Goal: Information Seeking & Learning: Learn about a topic

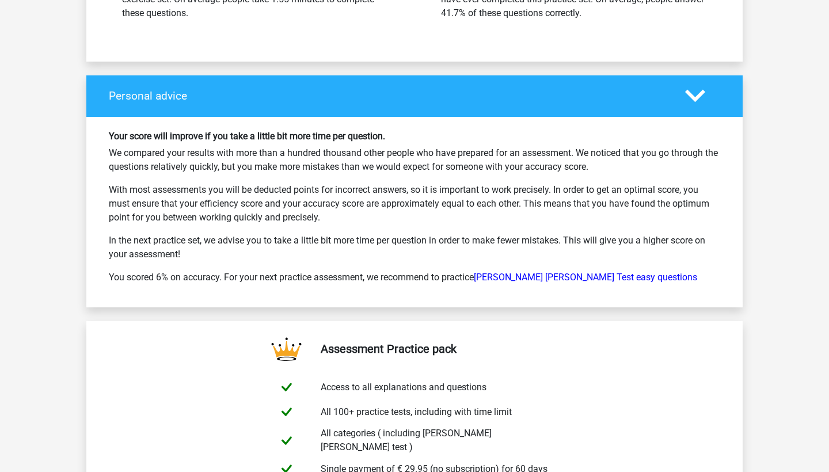
scroll to position [4075, 0]
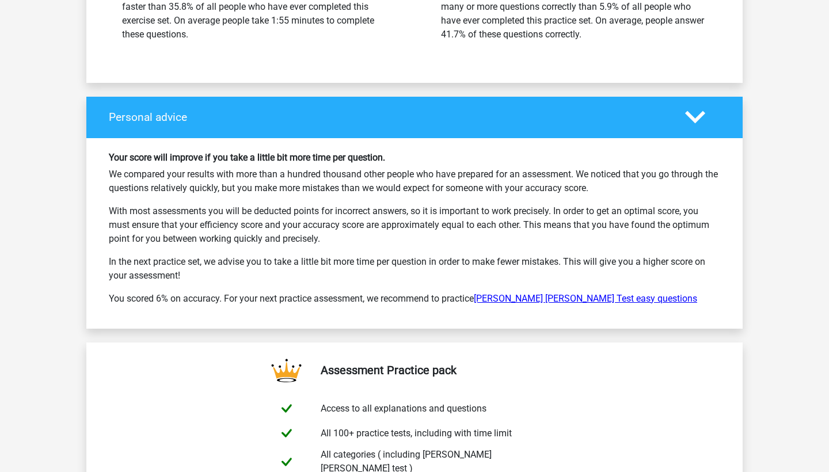
click at [545, 293] on link "Watson Glaser Test easy questions" at bounding box center [585, 298] width 223 height 11
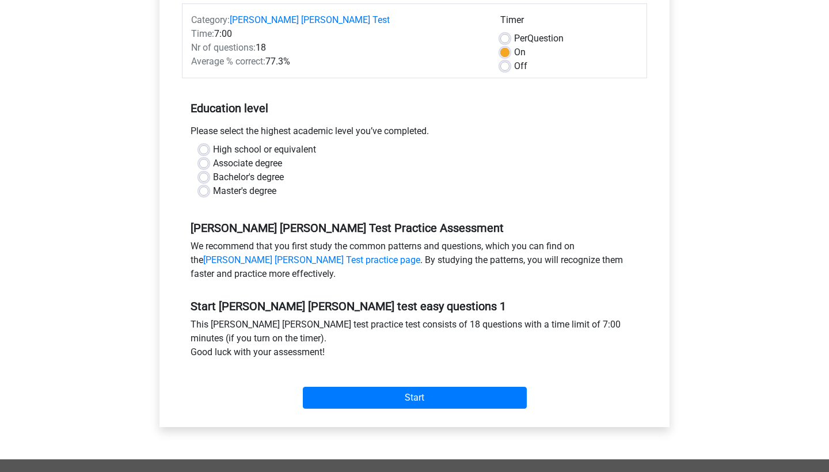
scroll to position [130, 0]
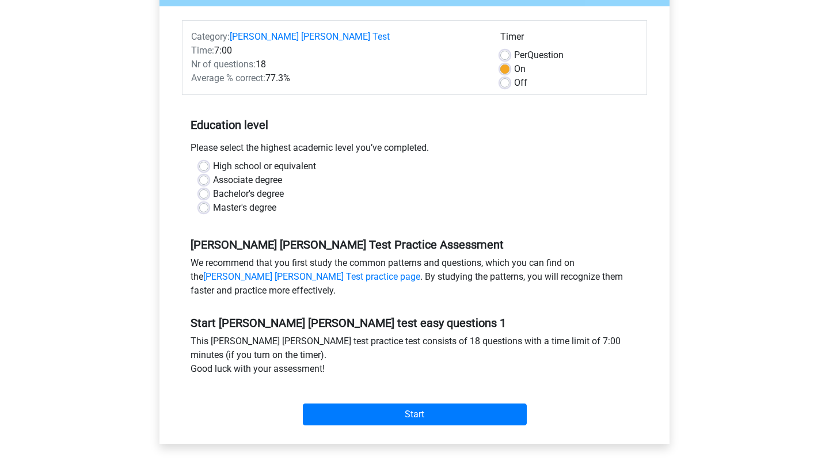
click at [213, 203] on label "Master's degree" at bounding box center [244, 208] width 63 height 14
click at [204, 203] on input "Master's degree" at bounding box center [203, 207] width 9 height 12
radio input "true"
click at [514, 54] on label "Per Question" at bounding box center [538, 55] width 49 height 14
click at [504, 54] on input "Per Question" at bounding box center [504, 54] width 9 height 12
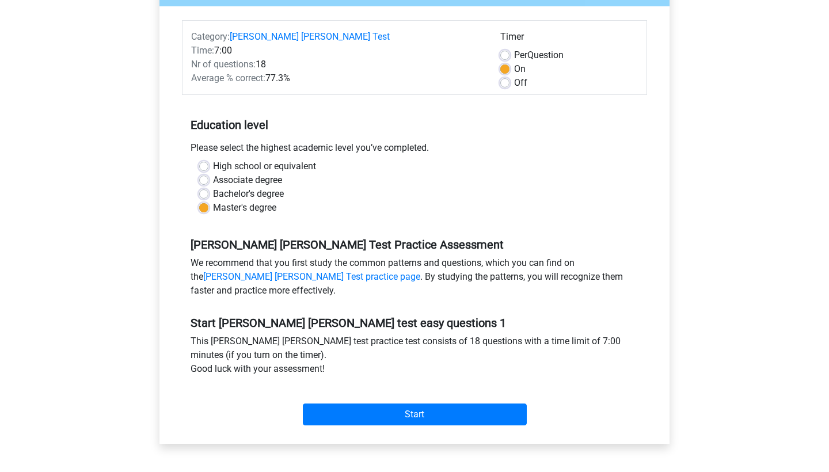
radio input "true"
click at [514, 81] on label "Off" at bounding box center [520, 83] width 13 height 14
click at [505, 81] on input "Off" at bounding box center [504, 82] width 9 height 12
radio input "true"
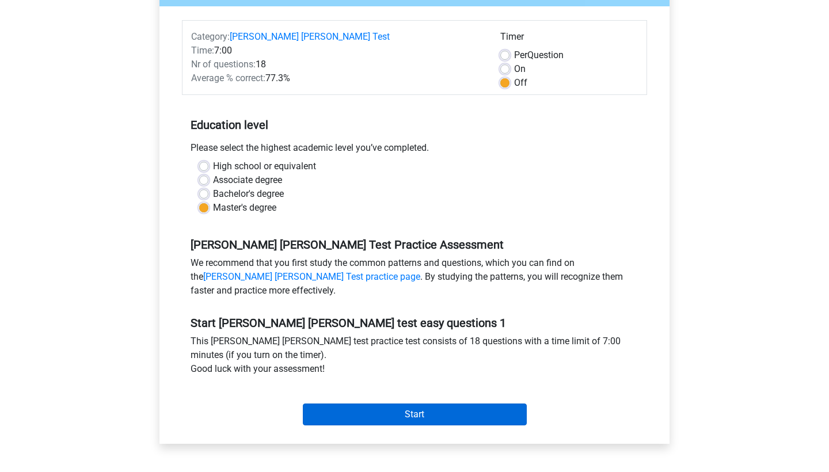
click at [459, 419] on input "Start" at bounding box center [415, 414] width 224 height 22
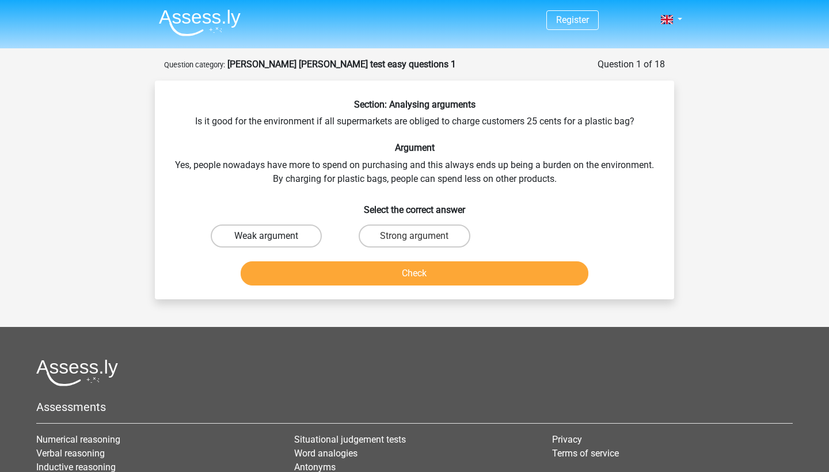
click at [224, 235] on label "Weak argument" at bounding box center [266, 235] width 111 height 23
click at [266, 236] on input "Weak argument" at bounding box center [269, 239] width 7 height 7
radio input "true"
click at [327, 279] on button "Check" at bounding box center [415, 273] width 348 height 24
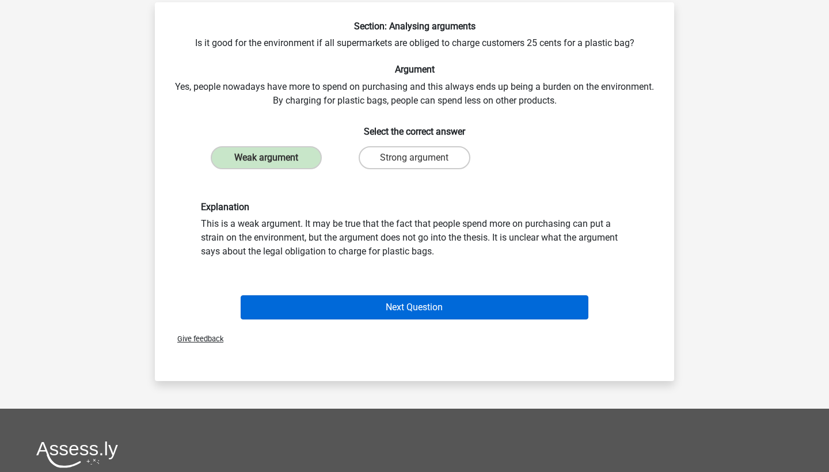
click at [338, 312] on button "Next Question" at bounding box center [415, 307] width 348 height 24
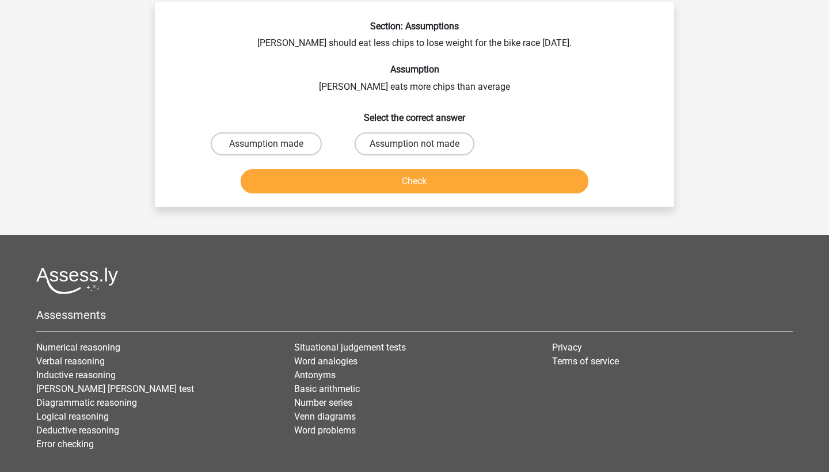
scroll to position [58, 0]
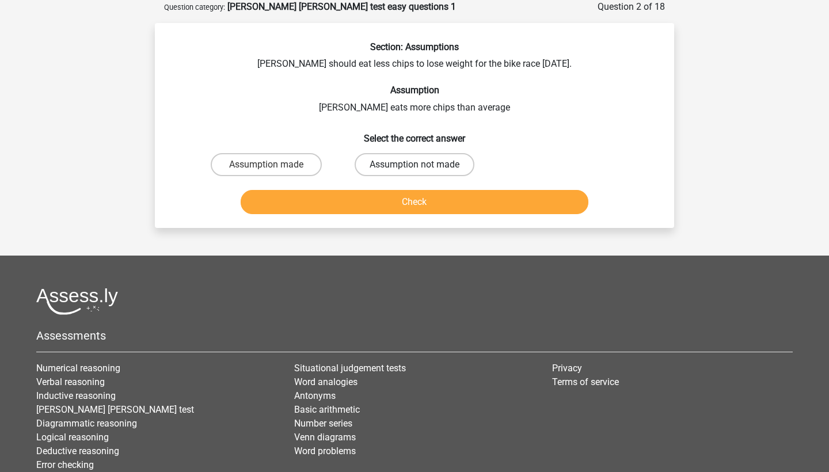
click at [384, 166] on label "Assumption not made" at bounding box center [415, 164] width 120 height 23
click at [414, 166] on input "Assumption not made" at bounding box center [417, 168] width 7 height 7
radio input "true"
click at [396, 209] on button "Check" at bounding box center [415, 202] width 348 height 24
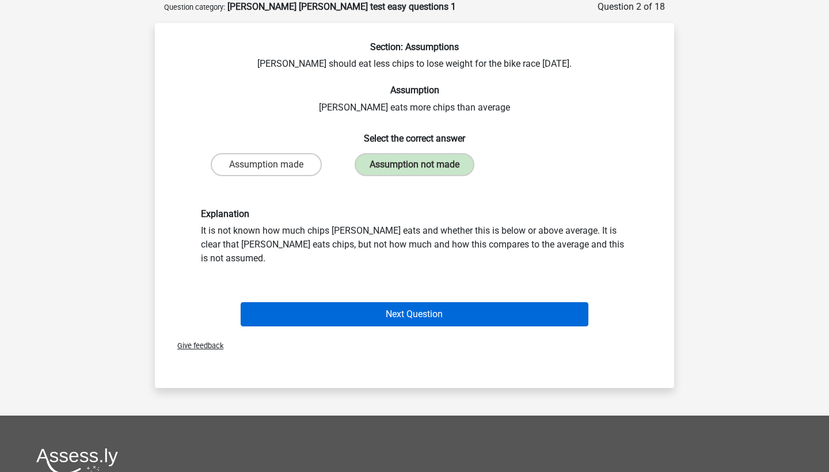
click at [395, 306] on button "Next Question" at bounding box center [415, 314] width 348 height 24
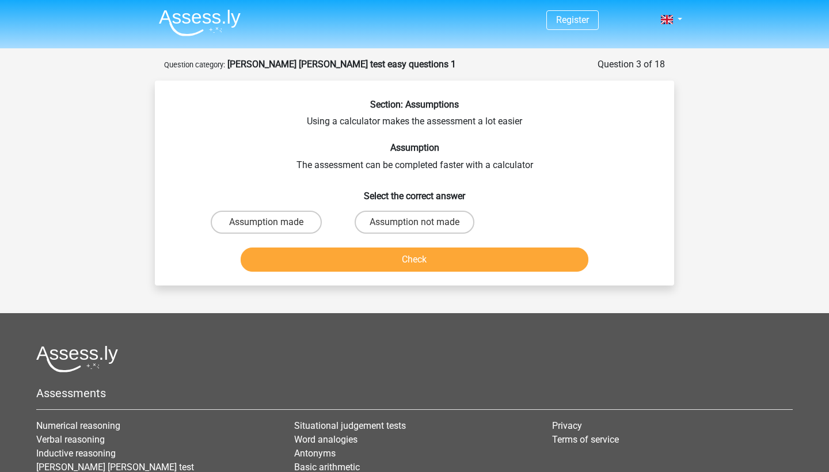
scroll to position [0, 0]
click at [413, 225] on label "Assumption not made" at bounding box center [415, 222] width 120 height 23
click at [414, 225] on input "Assumption not made" at bounding box center [417, 225] width 7 height 7
radio input "true"
click at [418, 262] on button "Check" at bounding box center [415, 259] width 348 height 24
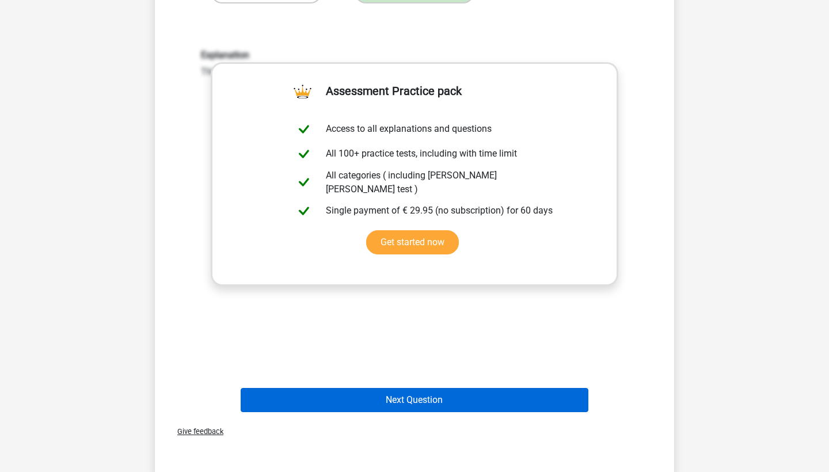
click at [424, 398] on button "Next Question" at bounding box center [415, 400] width 348 height 24
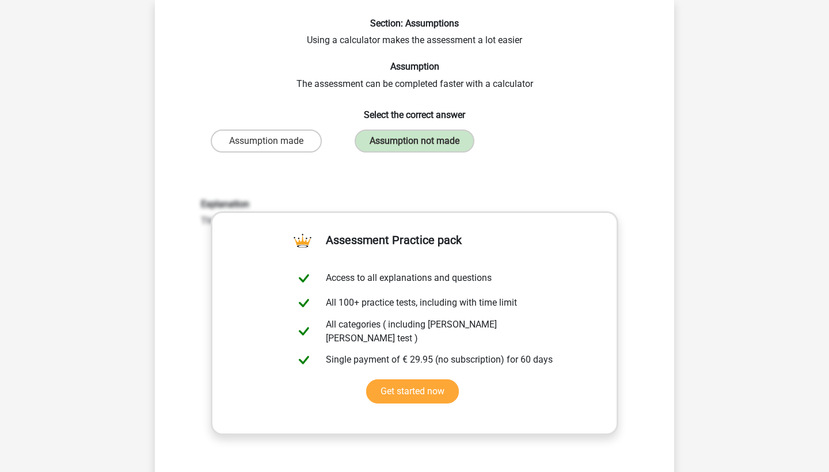
scroll to position [58, 0]
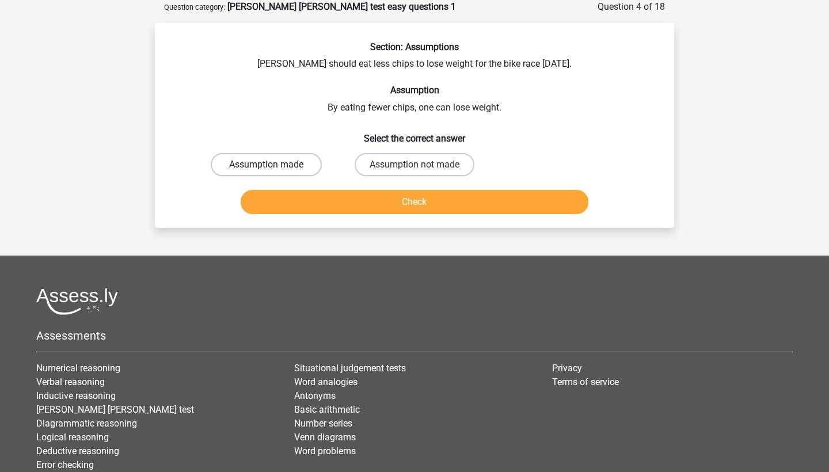
click at [223, 172] on label "Assumption made" at bounding box center [266, 164] width 111 height 23
click at [266, 172] on input "Assumption made" at bounding box center [269, 168] width 7 height 7
radio input "true"
click at [309, 198] on button "Check" at bounding box center [415, 202] width 348 height 24
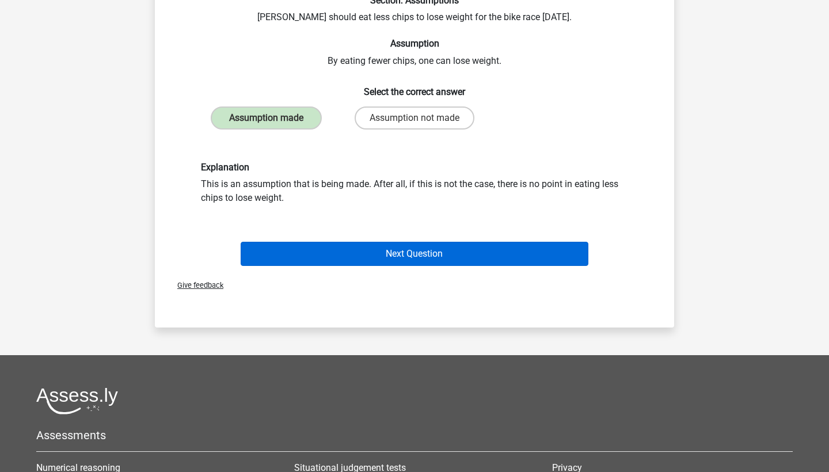
click at [320, 249] on button "Next Question" at bounding box center [415, 254] width 348 height 24
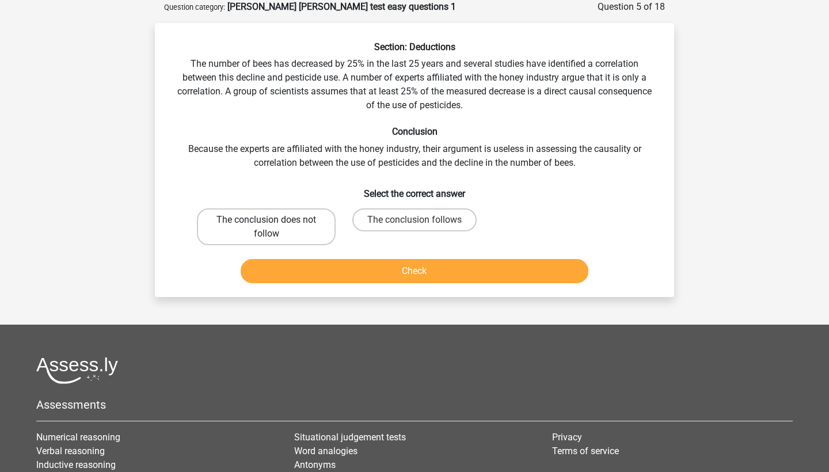
click at [283, 233] on label "The conclusion does not follow" at bounding box center [266, 226] width 139 height 37
click at [274, 227] on input "The conclusion does not follow" at bounding box center [269, 223] width 7 height 7
radio input "true"
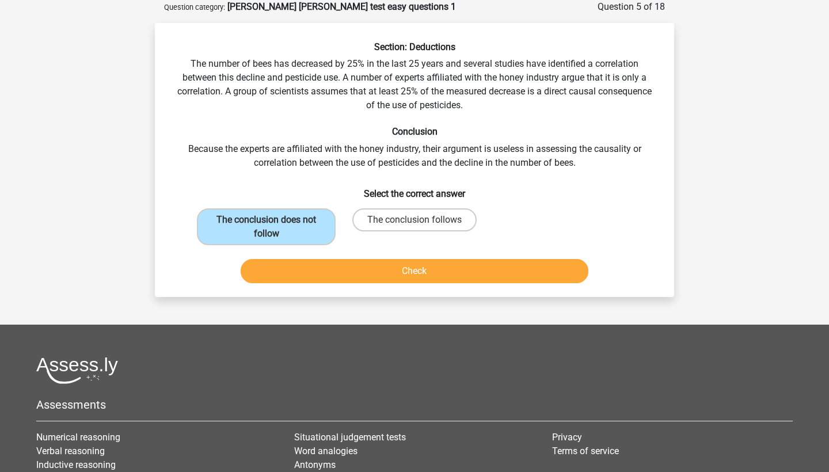
click at [338, 271] on button "Check" at bounding box center [415, 271] width 348 height 24
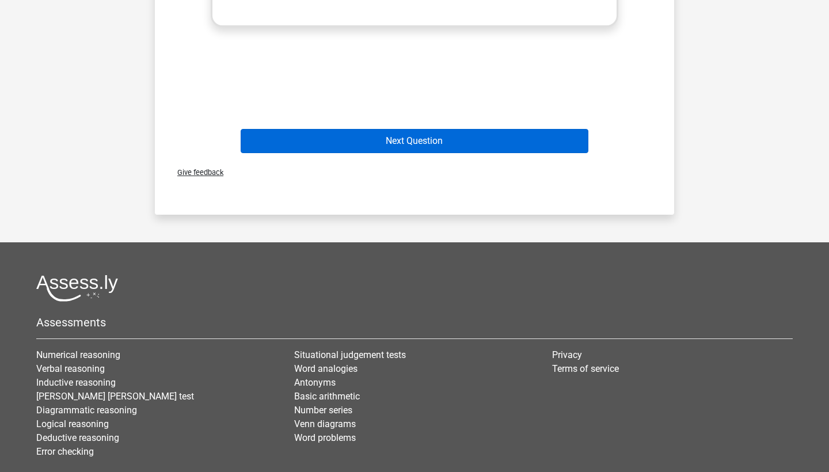
click at [364, 140] on button "Next Question" at bounding box center [415, 141] width 348 height 24
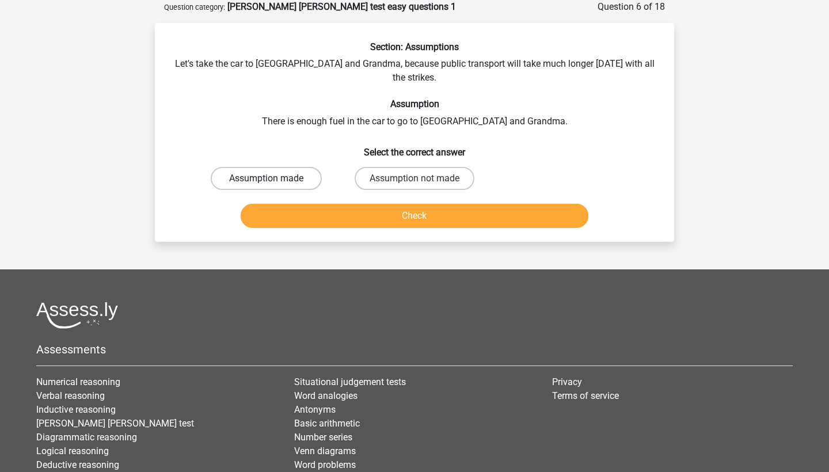
click at [280, 167] on label "Assumption made" at bounding box center [266, 178] width 111 height 23
click at [274, 178] on input "Assumption made" at bounding box center [269, 181] width 7 height 7
radio input "true"
click at [303, 204] on button "Check" at bounding box center [415, 216] width 348 height 24
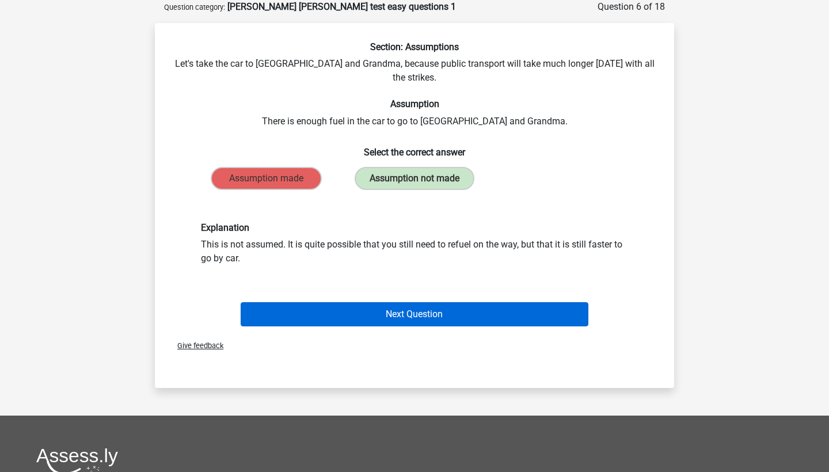
click at [416, 306] on button "Next Question" at bounding box center [415, 314] width 348 height 24
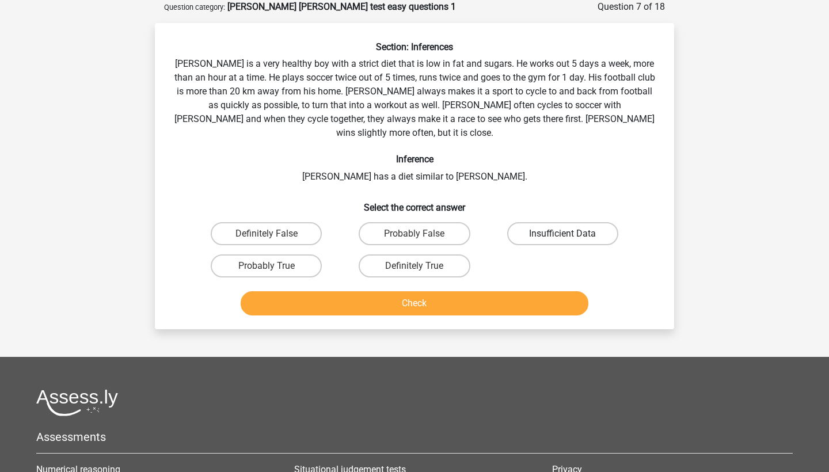
click at [558, 222] on label "Insufficient Data" at bounding box center [562, 233] width 111 height 23
click at [562, 234] on input "Insufficient Data" at bounding box center [565, 237] width 7 height 7
radio input "true"
click at [486, 291] on button "Check" at bounding box center [415, 303] width 348 height 24
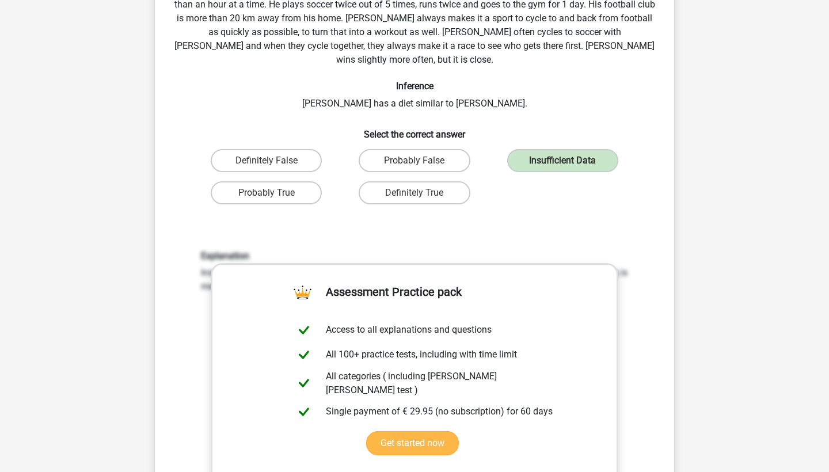
scroll to position [462, 0]
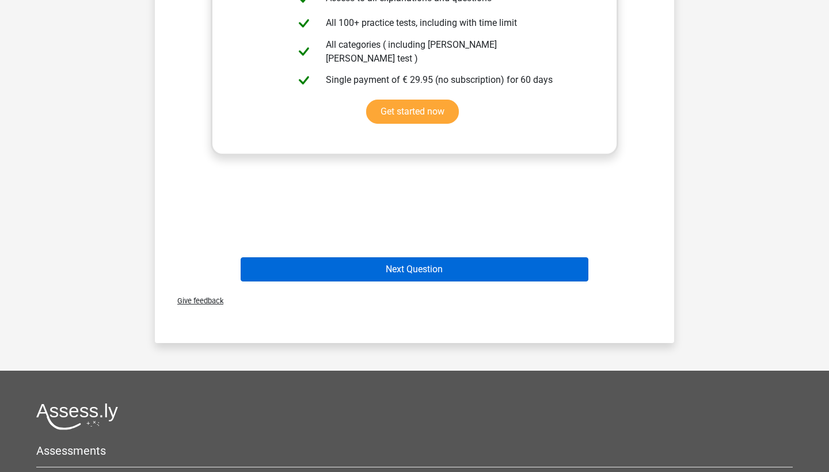
click at [457, 257] on button "Next Question" at bounding box center [415, 269] width 348 height 24
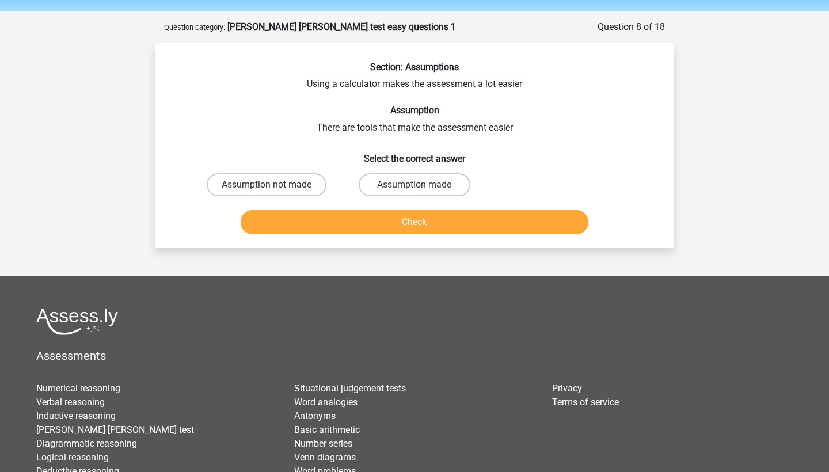
scroll to position [36, 0]
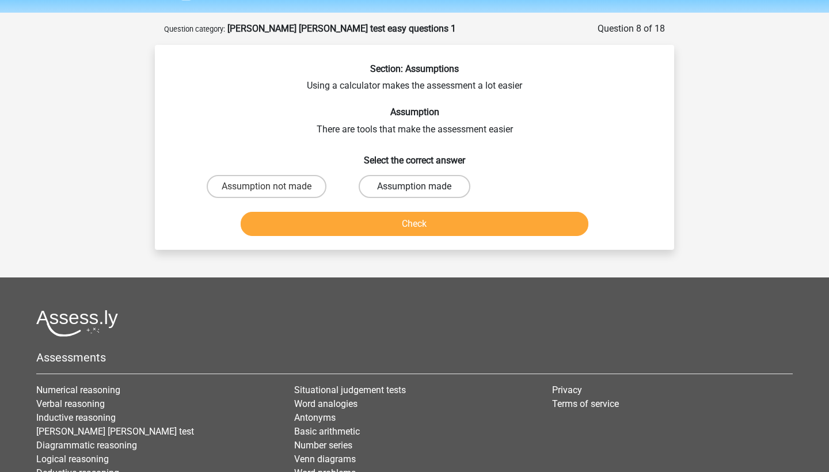
click at [378, 186] on label "Assumption made" at bounding box center [414, 186] width 111 height 23
click at [414, 186] on input "Assumption made" at bounding box center [417, 189] width 7 height 7
radio input "true"
click at [379, 223] on button "Check" at bounding box center [415, 224] width 348 height 24
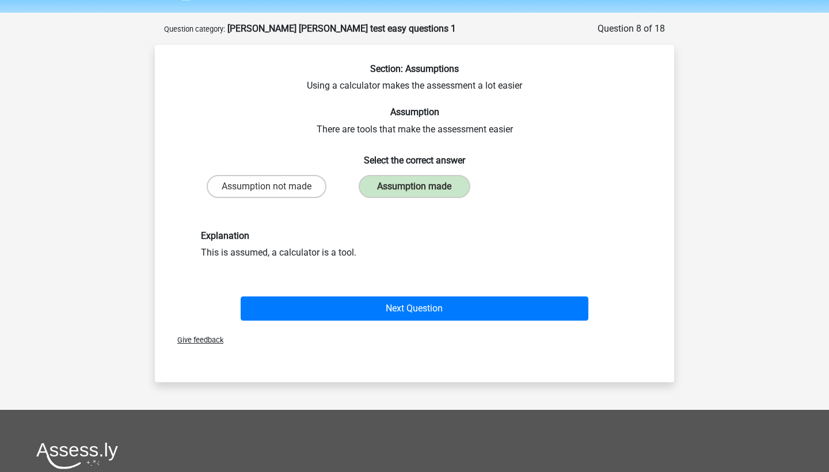
click at [378, 321] on div "Next Question" at bounding box center [414, 310] width 444 height 29
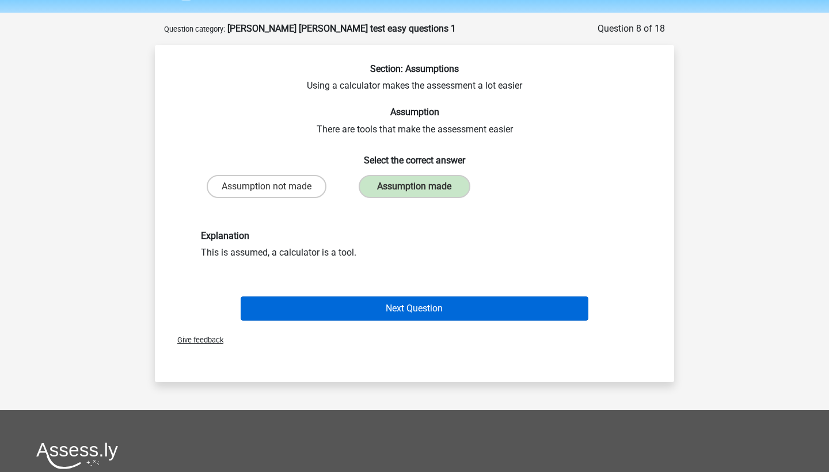
click at [378, 303] on button "Next Question" at bounding box center [415, 308] width 348 height 24
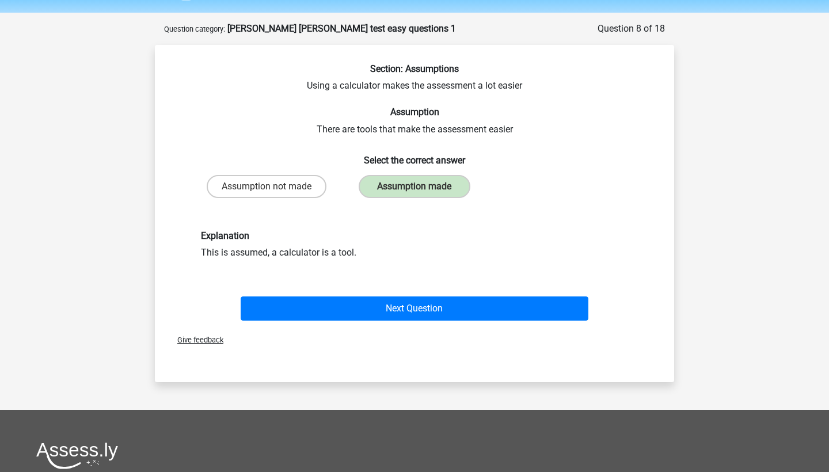
scroll to position [58, 0]
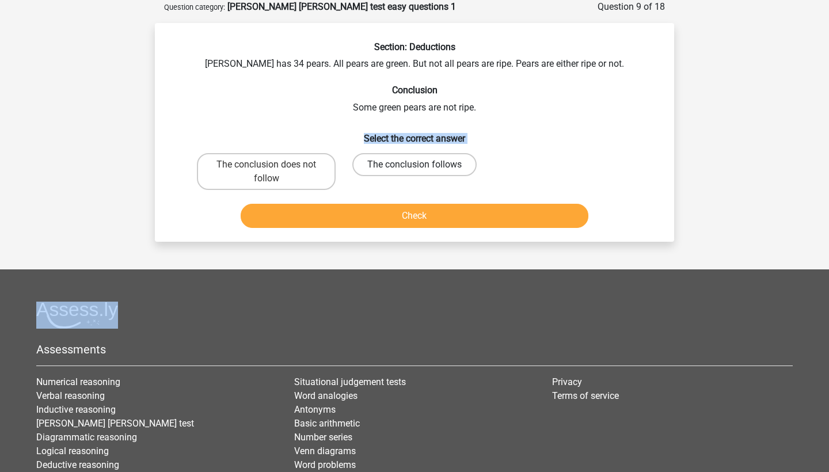
drag, startPoint x: 306, startPoint y: 127, endPoint x: 387, endPoint y: 163, distance: 88.9
click at [387, 163] on div "Section: Deductions Peter has 34 pears. All pears are green. But not all pears …" at bounding box center [414, 136] width 510 height 191
click at [383, 157] on label "The conclusion follows" at bounding box center [414, 164] width 124 height 23
click at [414, 165] on input "The conclusion follows" at bounding box center [417, 168] width 7 height 7
radio input "true"
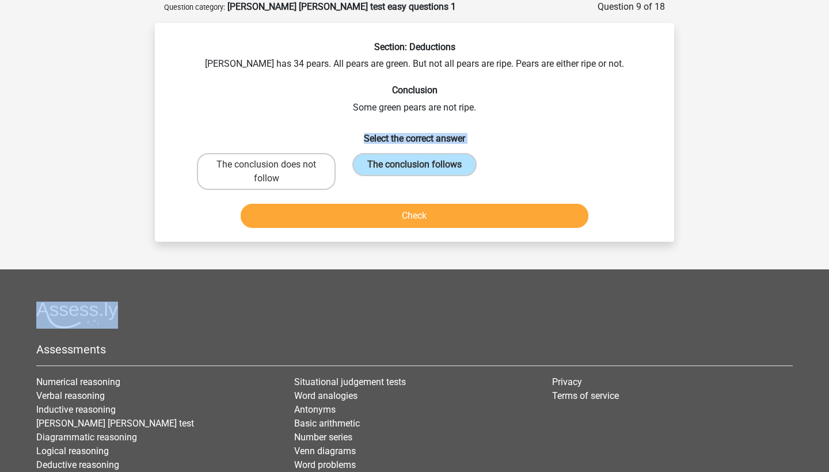
click at [412, 223] on button "Check" at bounding box center [415, 216] width 348 height 24
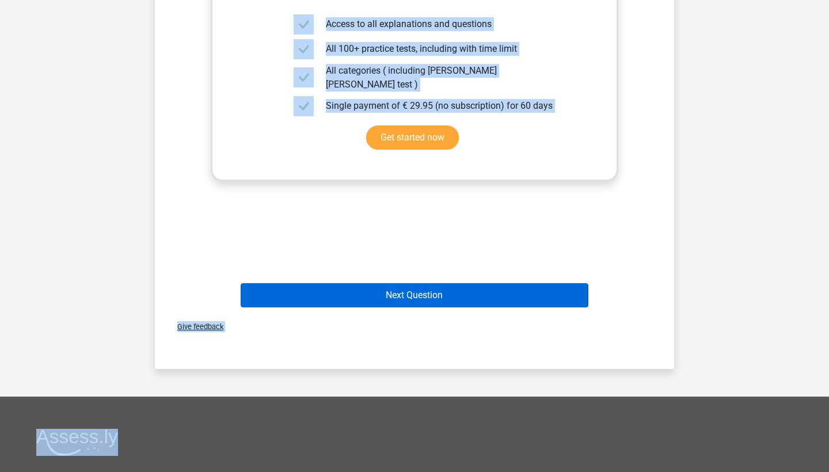
click at [473, 291] on button "Next Question" at bounding box center [415, 295] width 348 height 24
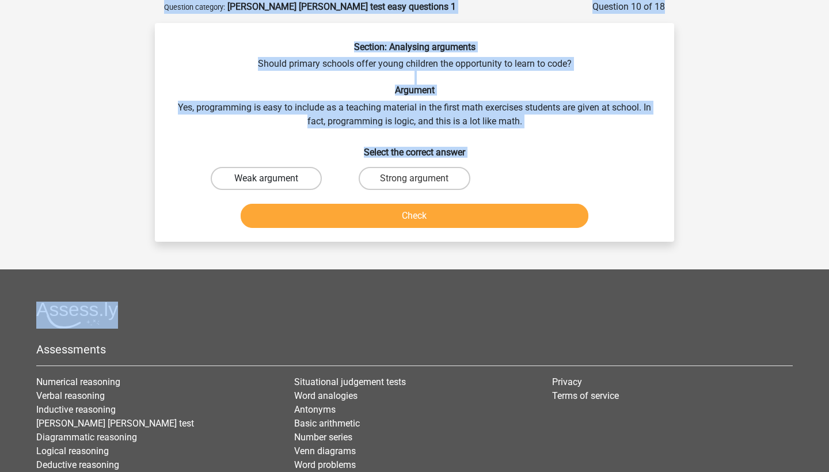
click at [257, 173] on label "Weak argument" at bounding box center [266, 178] width 111 height 23
click at [266, 178] on input "Weak argument" at bounding box center [269, 181] width 7 height 7
radio input "true"
click at [330, 217] on button "Check" at bounding box center [415, 216] width 348 height 24
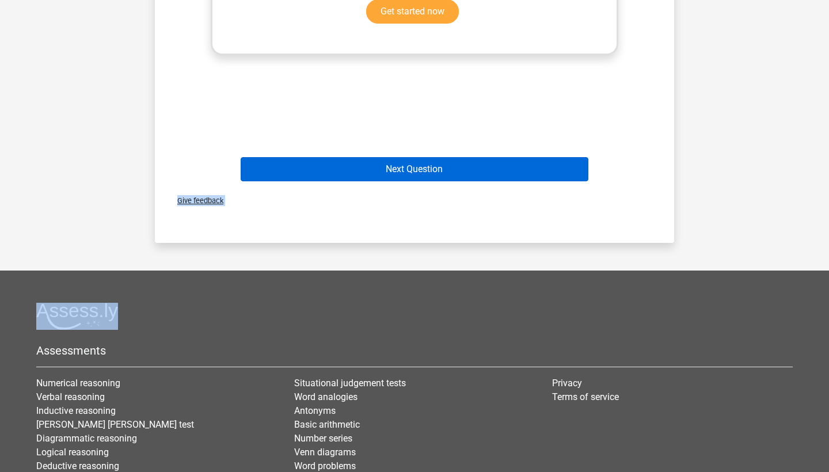
click at [436, 176] on button "Next Question" at bounding box center [415, 169] width 348 height 24
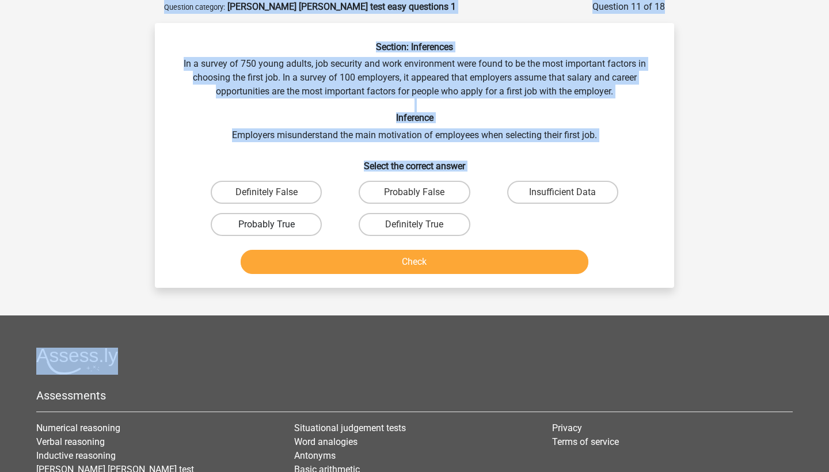
click at [263, 219] on label "Probably True" at bounding box center [266, 224] width 111 height 23
click at [266, 224] on input "Probably True" at bounding box center [269, 227] width 7 height 7
radio input "true"
click at [330, 266] on button "Check" at bounding box center [415, 262] width 348 height 24
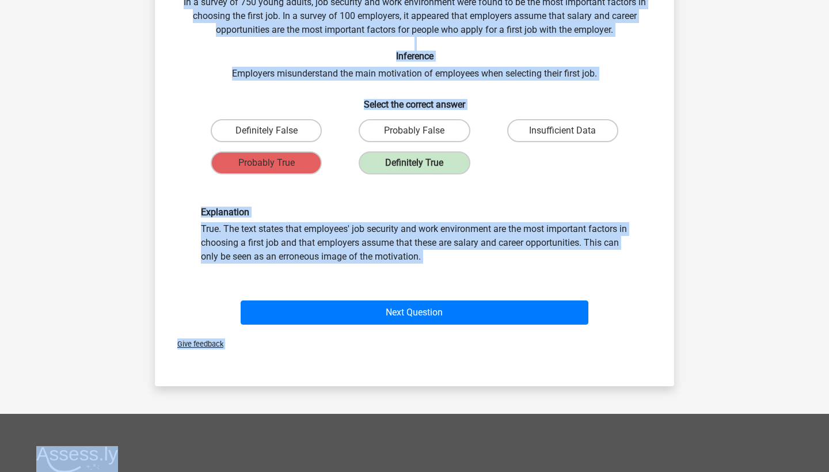
scroll to position [120, 0]
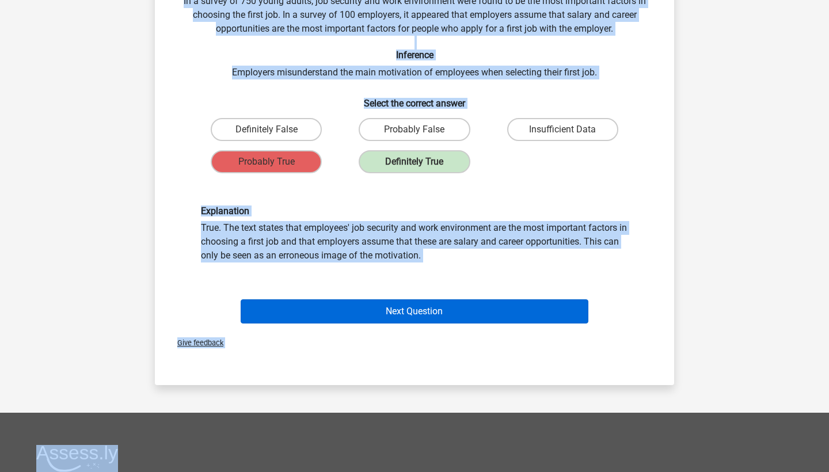
click at [465, 312] on button "Next Question" at bounding box center [415, 311] width 348 height 24
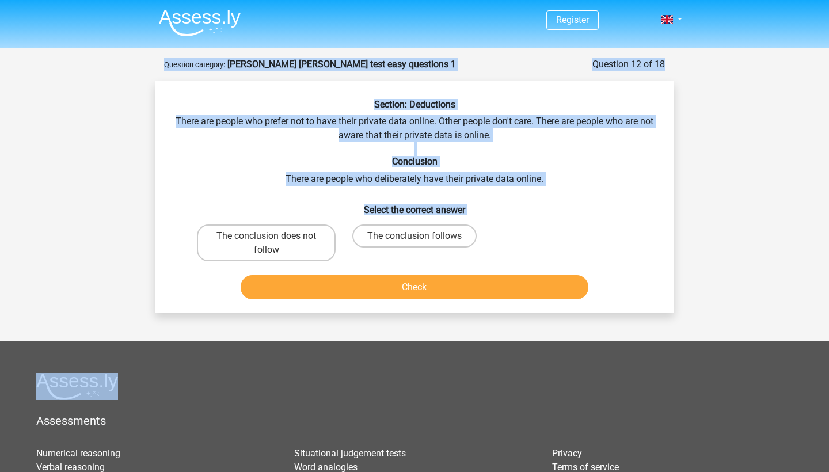
scroll to position [0, 0]
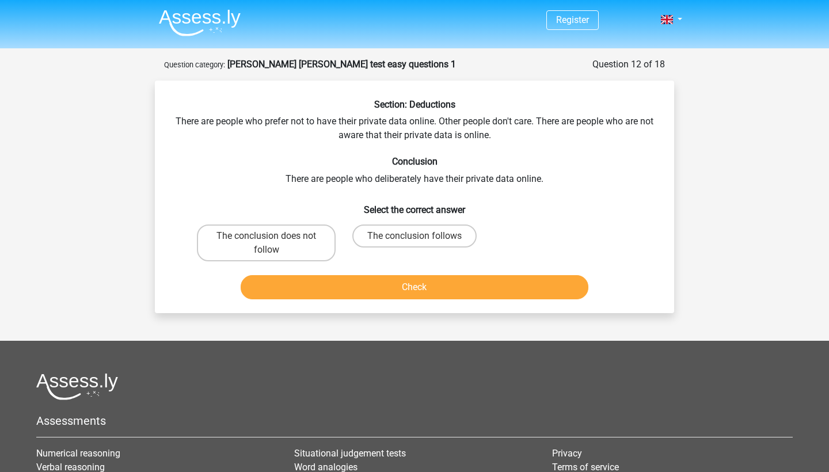
click at [483, 197] on h6 "Select the correct answer" at bounding box center [414, 205] width 482 height 20
click at [405, 237] on label "The conclusion follows" at bounding box center [414, 235] width 124 height 23
click at [414, 237] on input "The conclusion follows" at bounding box center [417, 239] width 7 height 7
radio input "true"
click at [412, 295] on button "Check" at bounding box center [415, 287] width 348 height 24
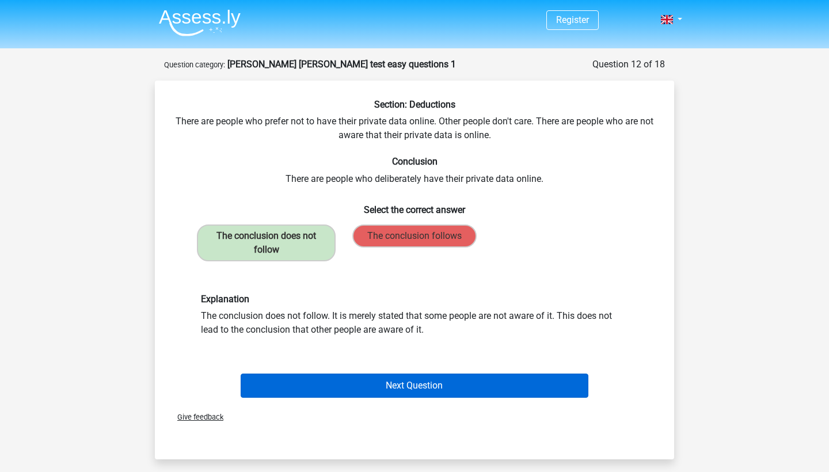
click at [395, 380] on button "Next Question" at bounding box center [415, 386] width 348 height 24
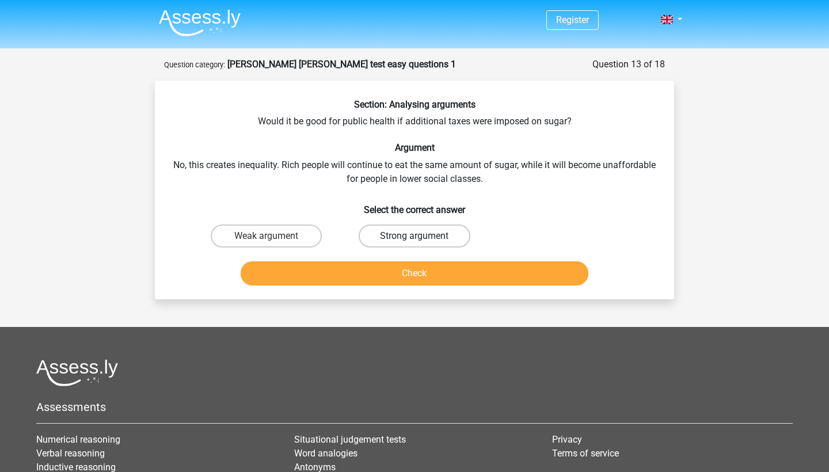
click at [391, 234] on label "Strong argument" at bounding box center [414, 235] width 111 height 23
click at [414, 236] on input "Strong argument" at bounding box center [417, 239] width 7 height 7
radio input "true"
click at [390, 277] on button "Check" at bounding box center [415, 273] width 348 height 24
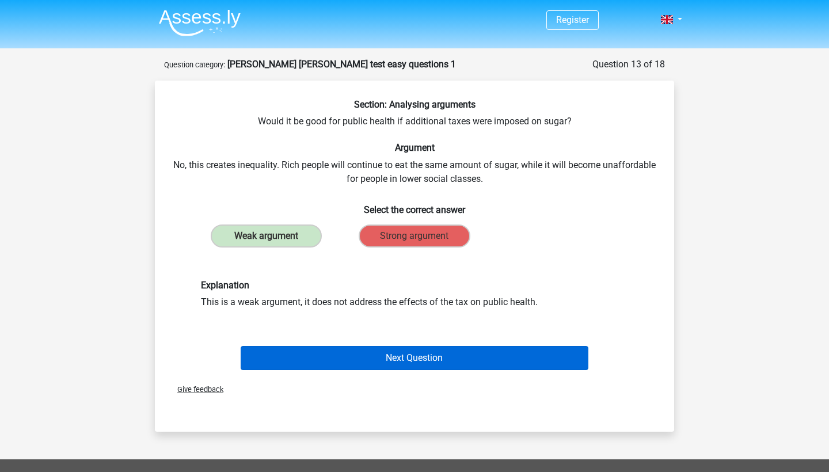
click at [390, 358] on button "Next Question" at bounding box center [415, 358] width 348 height 24
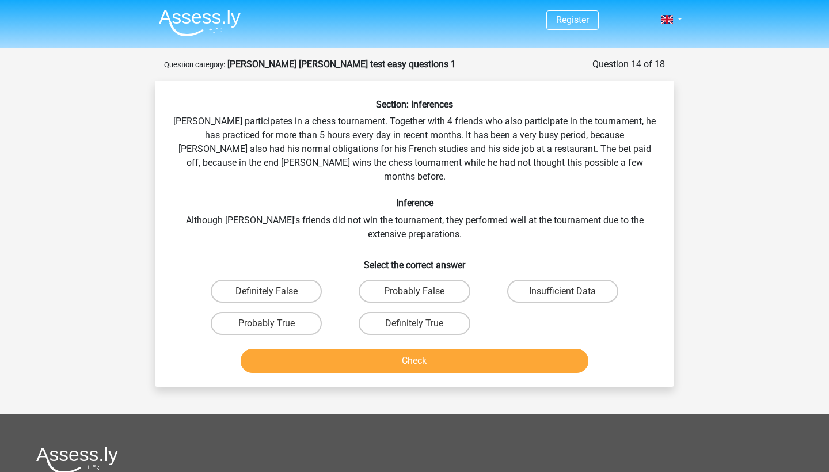
scroll to position [58, 0]
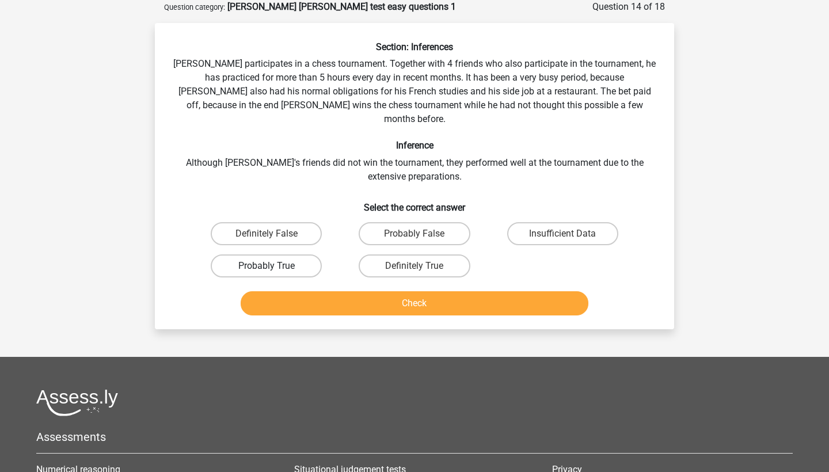
click at [284, 254] on label "Probably True" at bounding box center [266, 265] width 111 height 23
click at [274, 266] on input "Probably True" at bounding box center [269, 269] width 7 height 7
radio input "true"
click at [347, 291] on button "Check" at bounding box center [415, 303] width 348 height 24
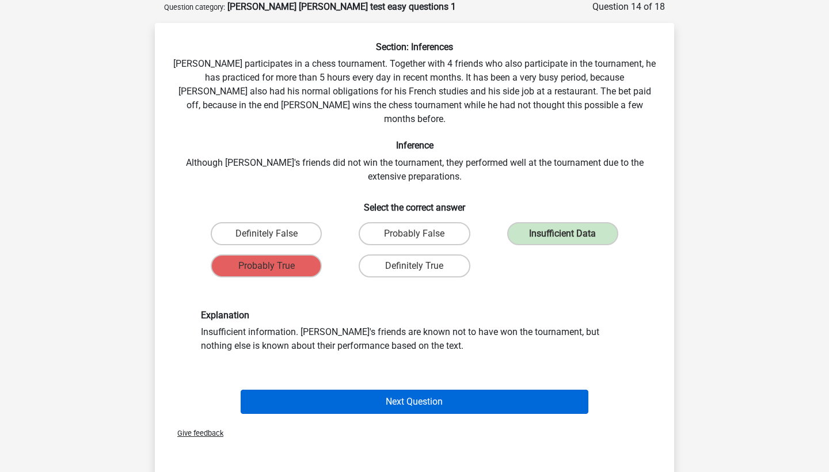
click at [347, 391] on button "Next Question" at bounding box center [415, 402] width 348 height 24
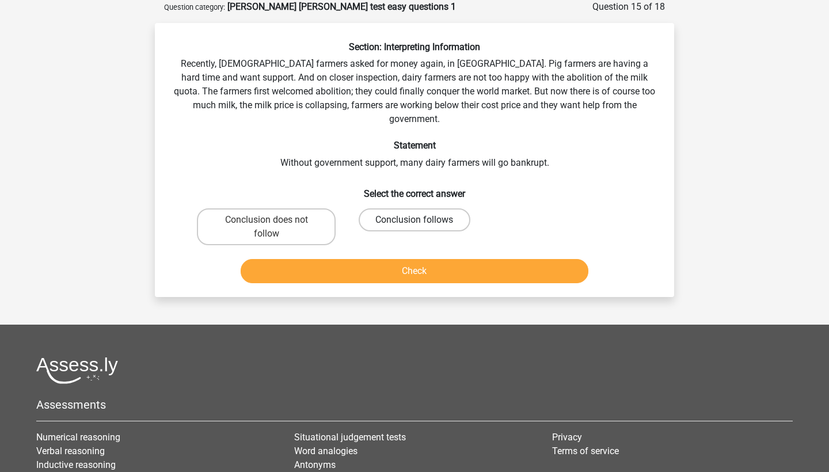
click at [429, 208] on label "Conclusion follows" at bounding box center [414, 219] width 111 height 23
click at [422, 220] on input "Conclusion follows" at bounding box center [417, 223] width 7 height 7
radio input "true"
click at [422, 259] on button "Check" at bounding box center [415, 271] width 348 height 24
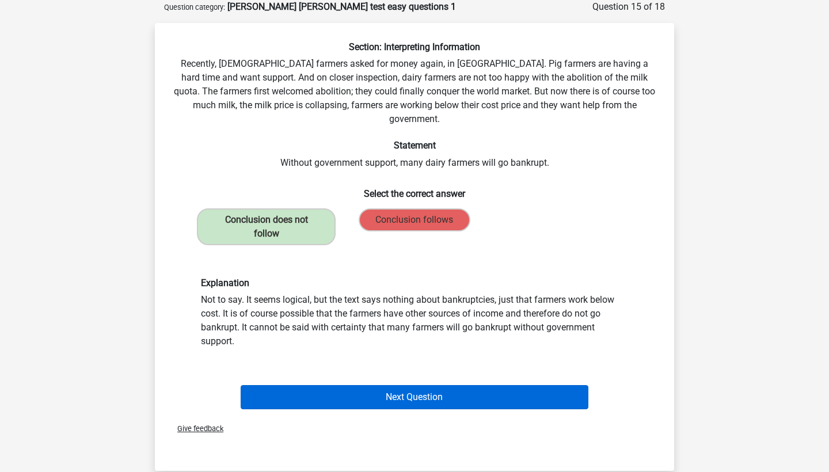
click at [413, 388] on button "Next Question" at bounding box center [415, 397] width 348 height 24
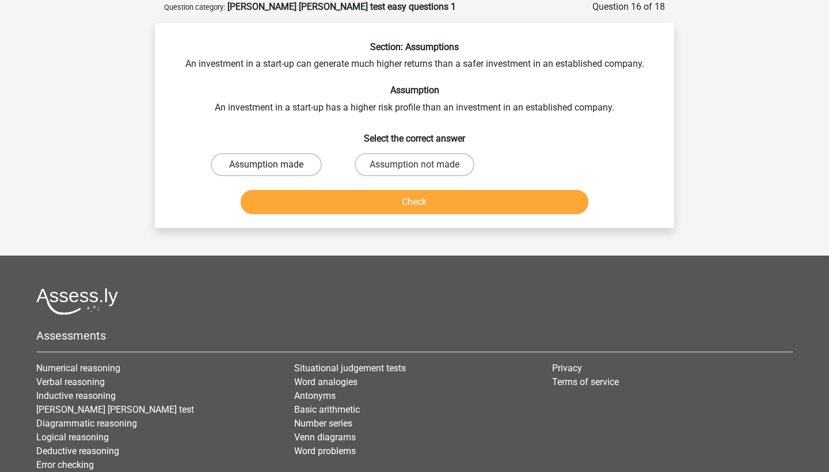
click at [233, 166] on label "Assumption made" at bounding box center [266, 164] width 111 height 23
click at [266, 166] on input "Assumption made" at bounding box center [269, 168] width 7 height 7
radio input "true"
click at [282, 199] on button "Check" at bounding box center [415, 202] width 348 height 24
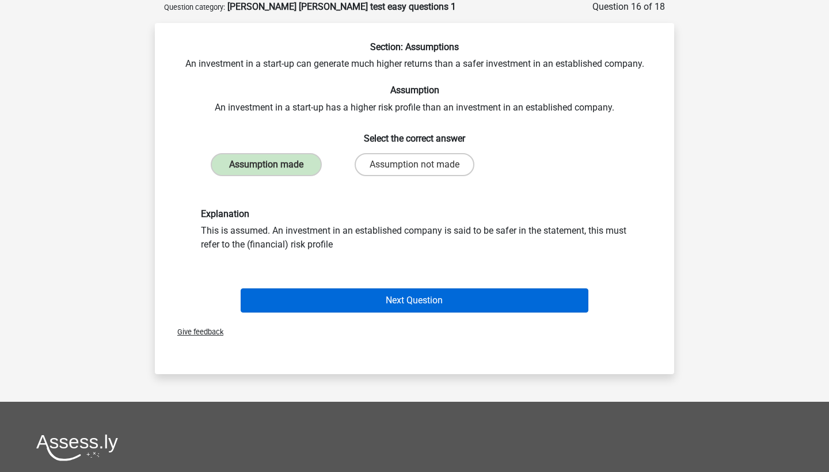
click at [359, 300] on button "Next Question" at bounding box center [415, 300] width 348 height 24
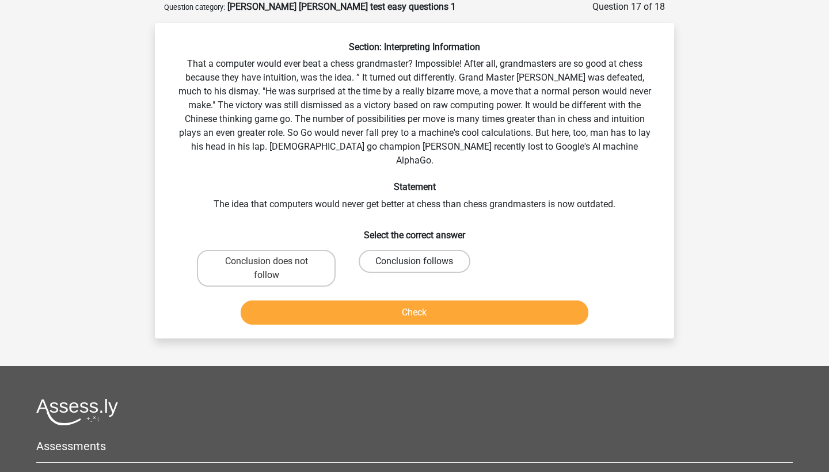
click at [409, 250] on label "Conclusion follows" at bounding box center [414, 261] width 111 height 23
click at [414, 261] on input "Conclusion follows" at bounding box center [417, 264] width 7 height 7
radio input "true"
click at [414, 301] on button "Check" at bounding box center [415, 312] width 348 height 24
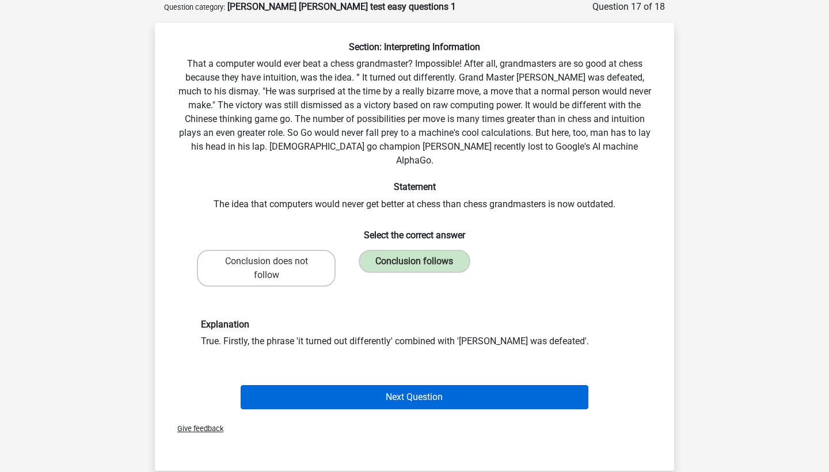
click at [398, 385] on button "Next Question" at bounding box center [415, 397] width 348 height 24
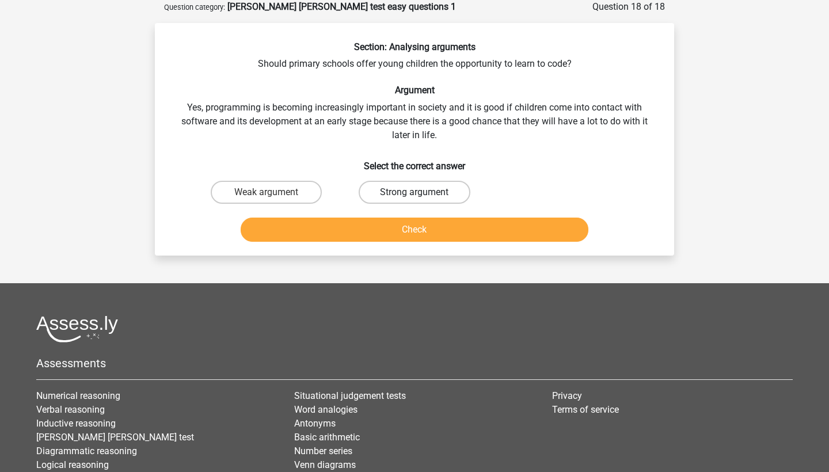
click at [402, 200] on label "Strong argument" at bounding box center [414, 192] width 111 height 23
click at [414, 200] on input "Strong argument" at bounding box center [417, 195] width 7 height 7
radio input "true"
click at [416, 227] on button "Check" at bounding box center [415, 230] width 348 height 24
